Goal: Transaction & Acquisition: Purchase product/service

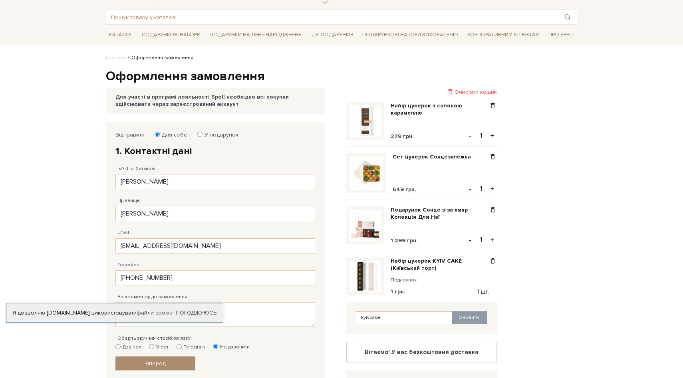
click at [367, 127] on img at bounding box center [366, 121] width 32 height 32
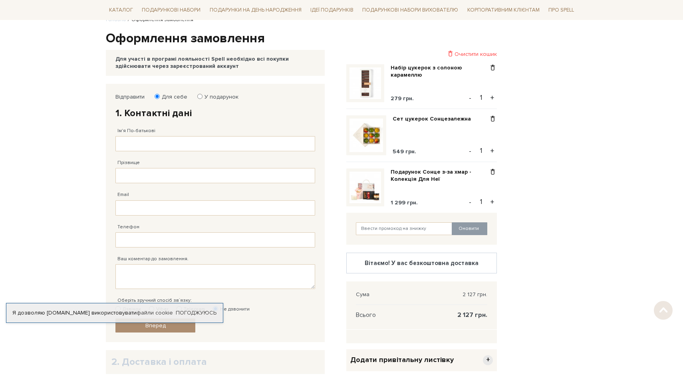
scroll to position [73, 0]
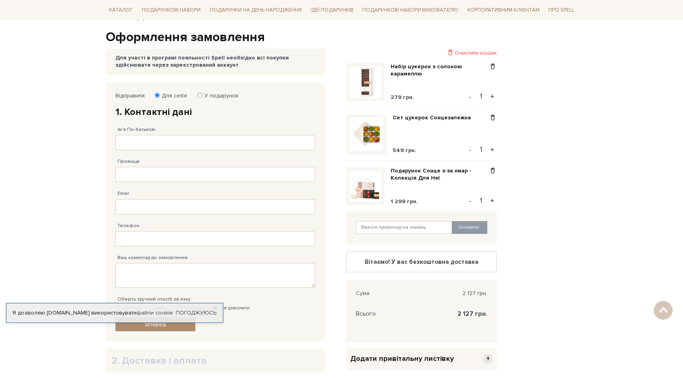
click at [372, 131] on img at bounding box center [367, 134] width 34 height 34
